Goal: Task Accomplishment & Management: Complete application form

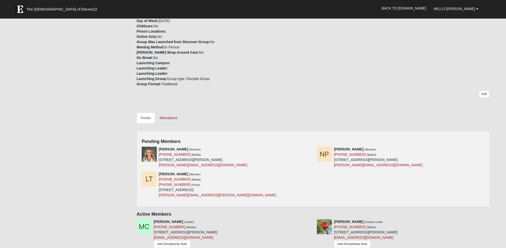
scroll to position [117, 0]
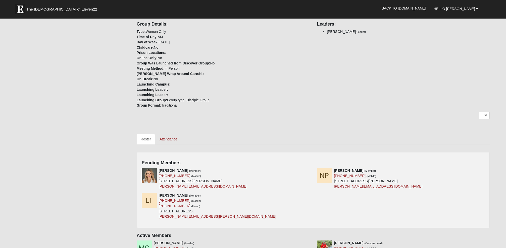
click at [147, 137] on link "Roster" at bounding box center [146, 139] width 18 height 11
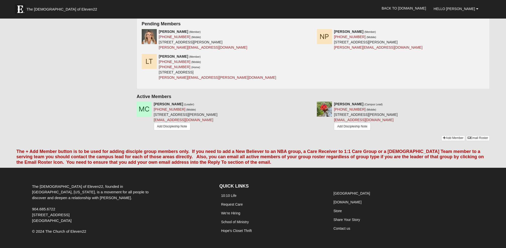
scroll to position [245, 0]
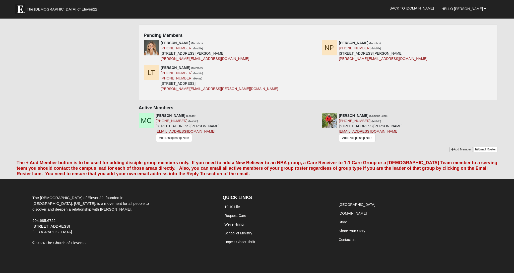
click at [452, 148] on icon at bounding box center [452, 149] width 3 height 3
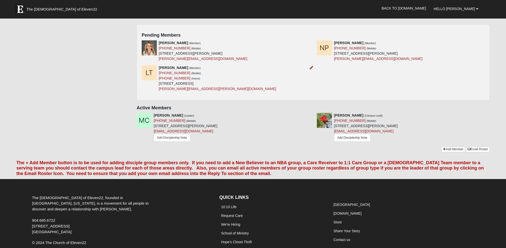
click at [194, 75] on div "Lori Tingley (Member) (503) 807-2181 (Mobile) (603) 807-2181 (Home) 544 S Bridg…" at bounding box center [218, 78] width 118 height 26
click at [149, 72] on img at bounding box center [149, 72] width 15 height 15
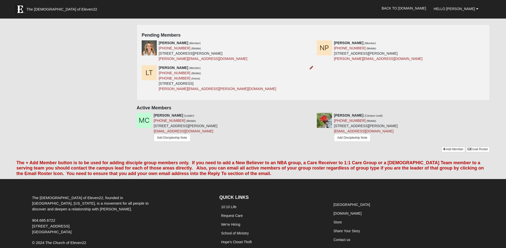
click at [150, 75] on img at bounding box center [149, 72] width 15 height 15
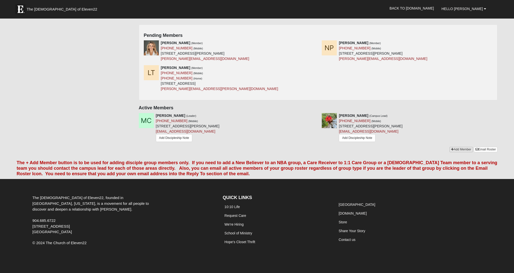
click at [452, 148] on icon at bounding box center [452, 149] width 3 height 3
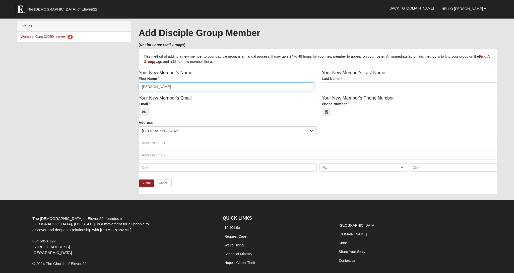
type input "Lori"
type input "Tingley"
type input "[PERSON_NAME]"
type input "Tingley"
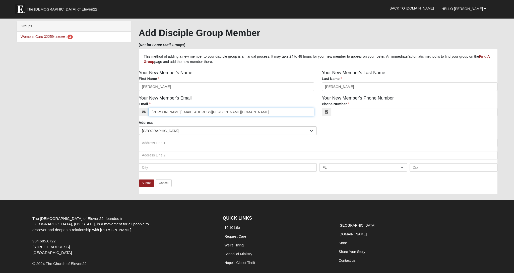
type input "[PERSON_NAME][EMAIL_ADDRESS][PERSON_NAME][DOMAIN_NAME]"
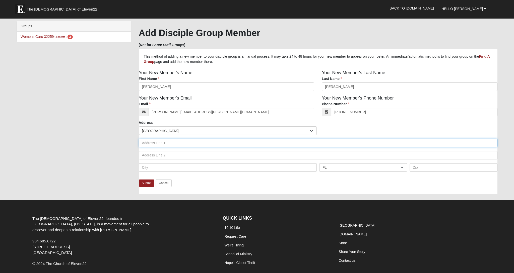
type input "[PHONE_NUMBER]"
type input "544 Bridge Creek Dr."
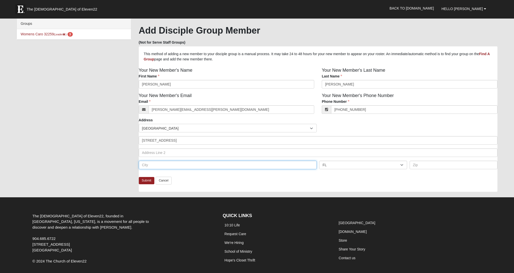
scroll to position [3, 0]
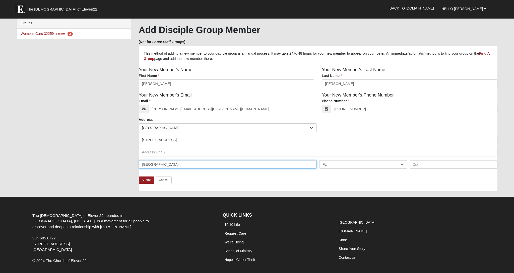
type input "Jacksonville"
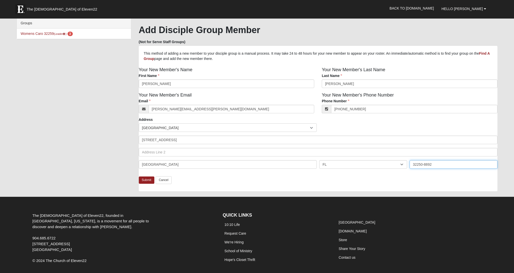
scroll to position [0, 0]
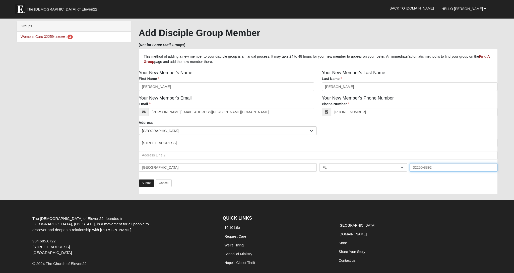
type input "32250-8892"
click at [145, 183] on link "Submit" at bounding box center [147, 183] width 16 height 7
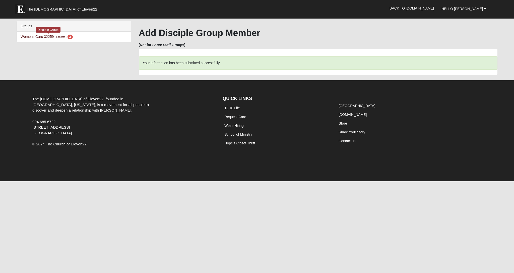
click at [54, 36] on link "Womens Caro 32259 (Leader ) 3" at bounding box center [47, 37] width 52 height 4
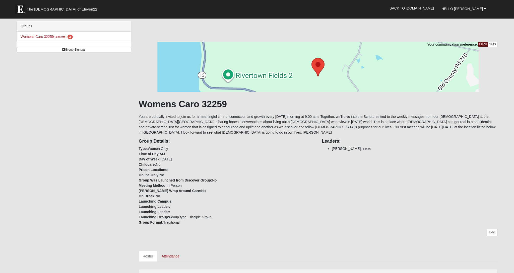
click at [148, 251] on link "Roster" at bounding box center [148, 256] width 18 height 11
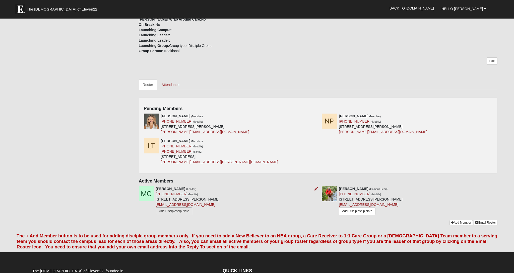
scroll to position [172, 0]
click at [153, 143] on img at bounding box center [151, 146] width 15 height 15
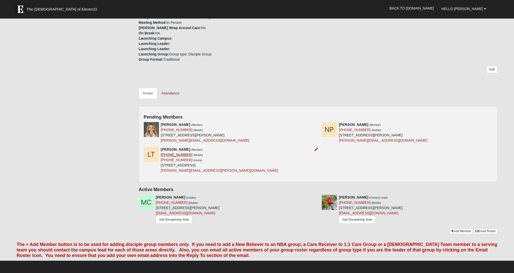
scroll to position [163, 0]
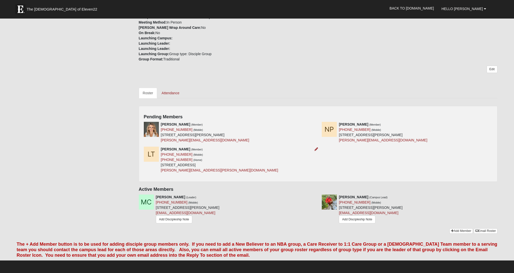
click at [154, 147] on img at bounding box center [151, 154] width 15 height 15
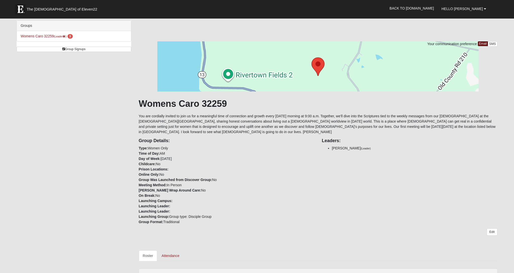
scroll to position [1, 0]
click at [73, 36] on span "3" at bounding box center [70, 36] width 5 height 5
click at [70, 49] on link "Group Signups" at bounding box center [74, 49] width 114 height 5
click at [73, 46] on div "Groups Womens Caro 32259 (Leader ) 3 Group Signups Group Signups" at bounding box center [74, 37] width 114 height 32
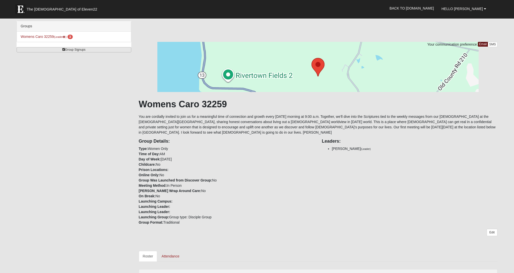
click at [64, 50] on icon at bounding box center [63, 49] width 3 height 3
click at [65, 49] on link "Group Signups" at bounding box center [74, 49] width 114 height 5
click at [42, 36] on link "Womens Caro 32259 (Leader ) 3" at bounding box center [47, 37] width 52 height 4
click at [42, 34] on li "Womens Caro 32259 (Leader ) 3 Disciple Group" at bounding box center [74, 37] width 114 height 10
click at [42, 35] on link "Womens Caro 32259 (Leader ) 3" at bounding box center [47, 37] width 52 height 4
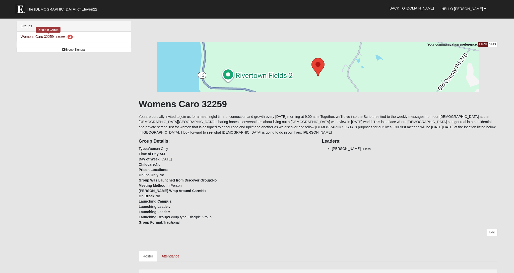
scroll to position [1, 0]
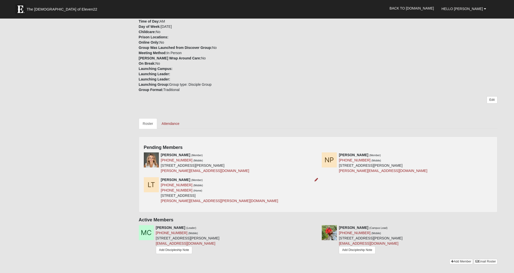
scroll to position [133, 0]
click at [152, 181] on img at bounding box center [151, 185] width 15 height 15
click at [169, 118] on link "Attendance" at bounding box center [171, 123] width 26 height 11
click at [170, 118] on link "Attendance" at bounding box center [171, 123] width 26 height 11
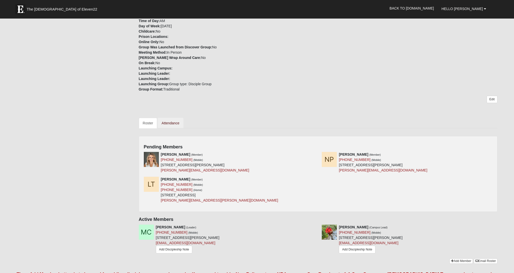
click at [168, 118] on link "Attendance" at bounding box center [171, 123] width 26 height 11
click at [73, 37] on div "Groups Womens Caro 32259 (Leader ) 3 Group Signups Group Signups Your communica…" at bounding box center [257, 78] width 489 height 381
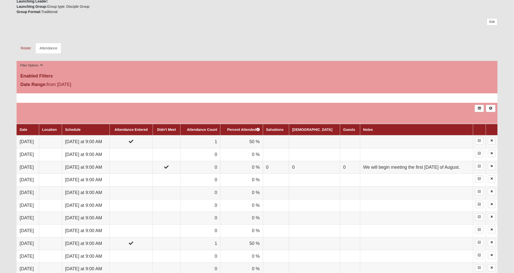
scroll to position [206, 0]
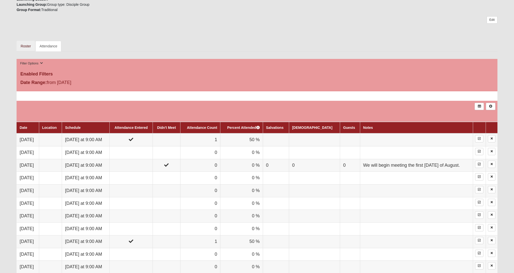
click at [26, 45] on link "Roster" at bounding box center [26, 46] width 18 height 11
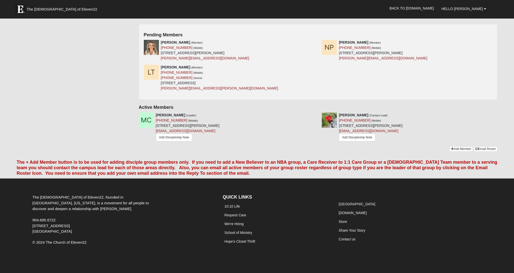
scroll to position [245, 0]
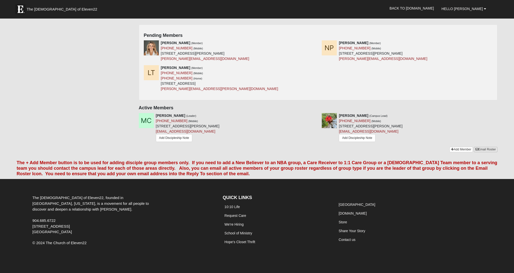
click at [482, 147] on link "Email Roster" at bounding box center [486, 149] width 24 height 5
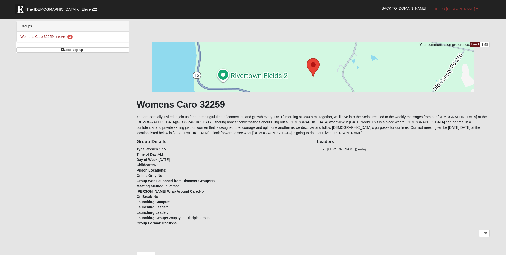
click at [462, 8] on span "Hello [PERSON_NAME]" at bounding box center [453, 9] width 41 height 4
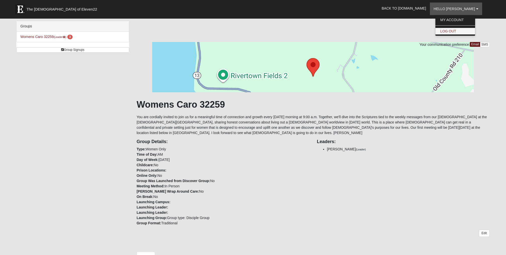
click at [460, 30] on link "Log Out" at bounding box center [455, 31] width 40 height 7
